Goal: Task Accomplishment & Management: Manage account settings

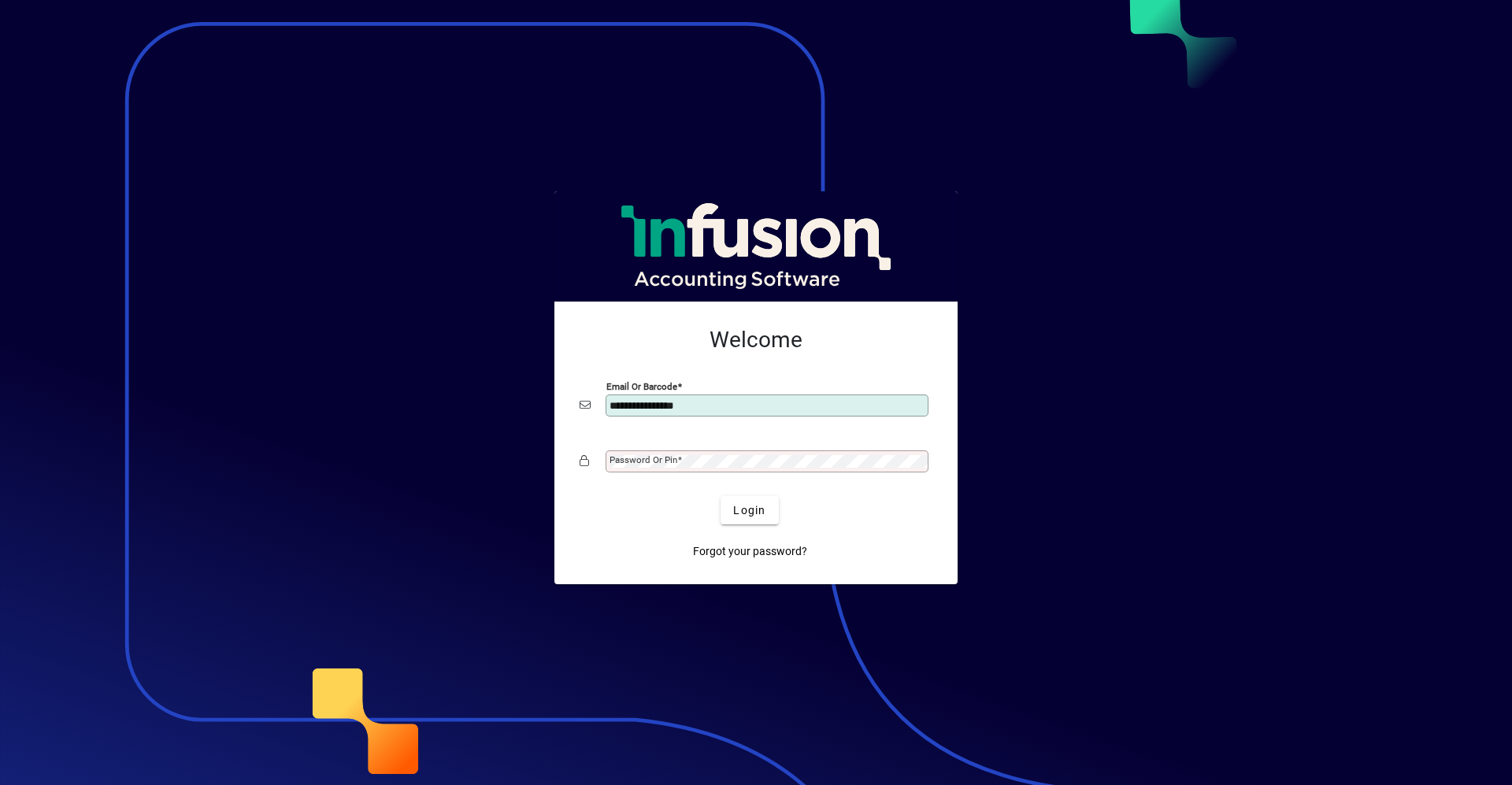
type input "**********"
click at [720, 496] on button "Login" at bounding box center [749, 510] width 58 height 28
